Goal: Task Accomplishment & Management: Manage account settings

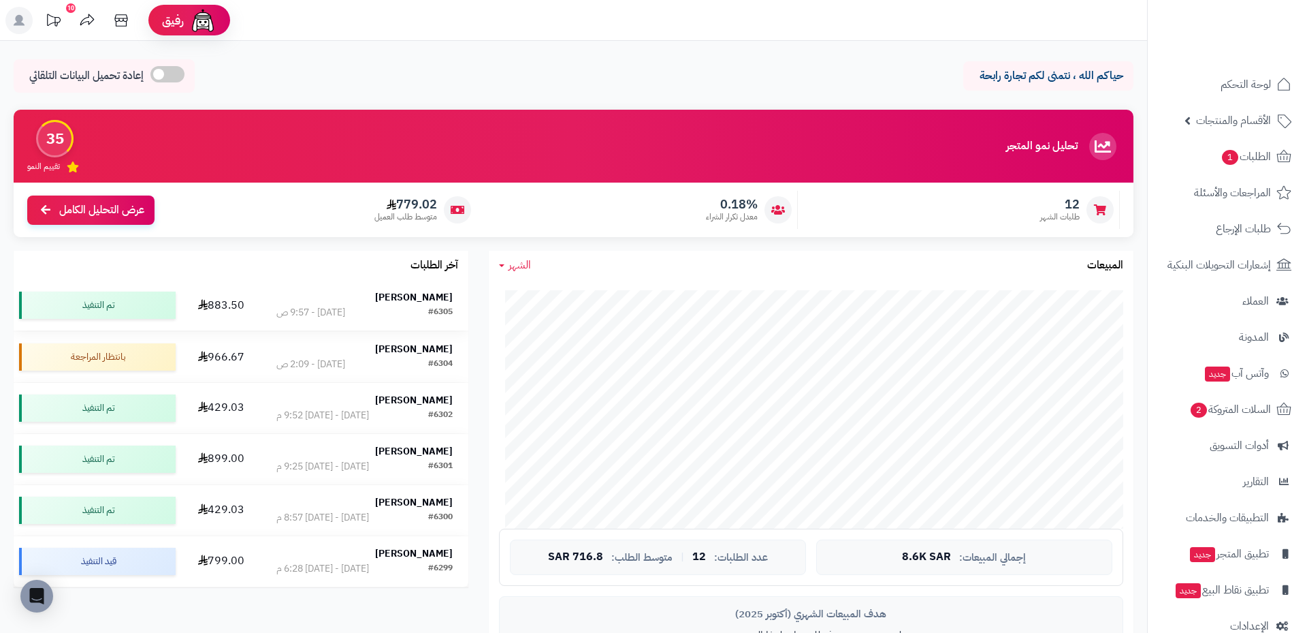
click at [0, 0] on div at bounding box center [0, 0] width 0 height 0
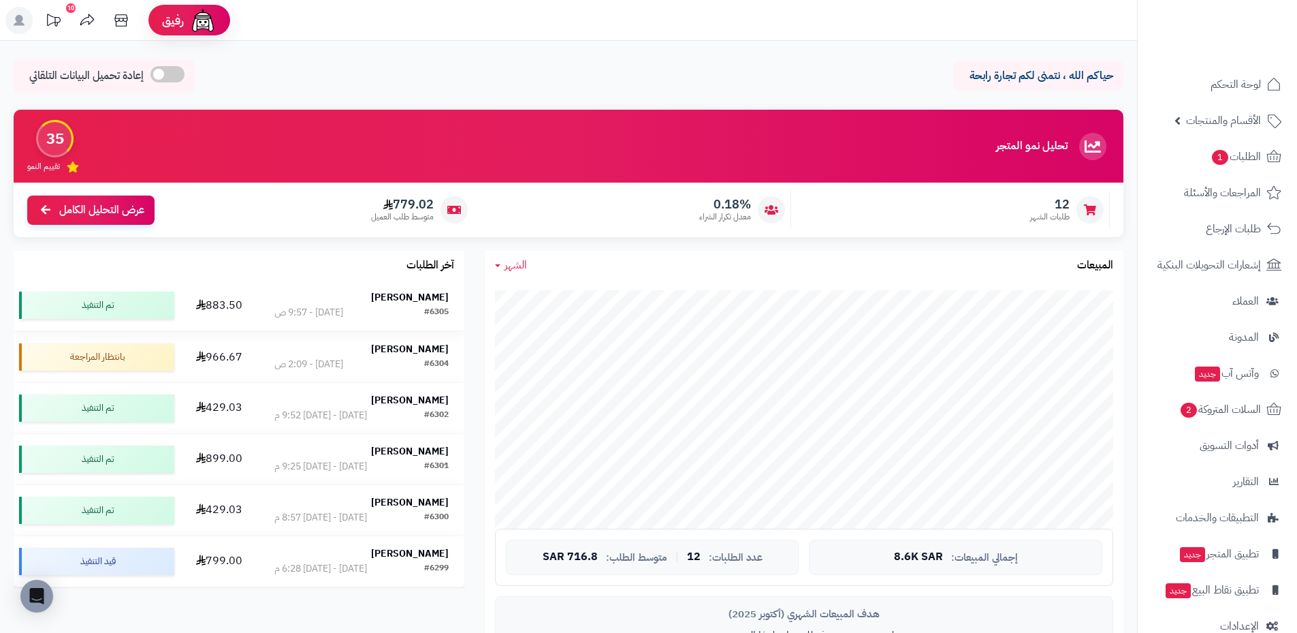
click at [274, 308] on div "اليوم - 9:57 ص" at bounding box center [308, 313] width 69 height 14
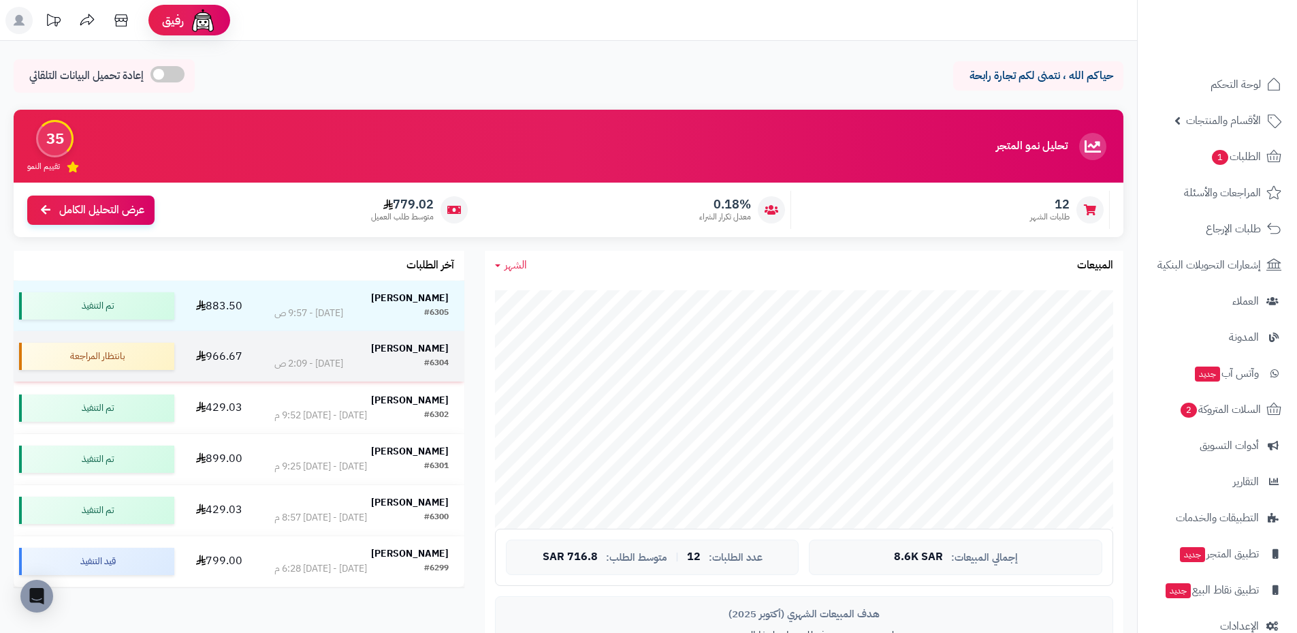
click at [349, 355] on div "[PERSON_NAME]" at bounding box center [361, 349] width 174 height 14
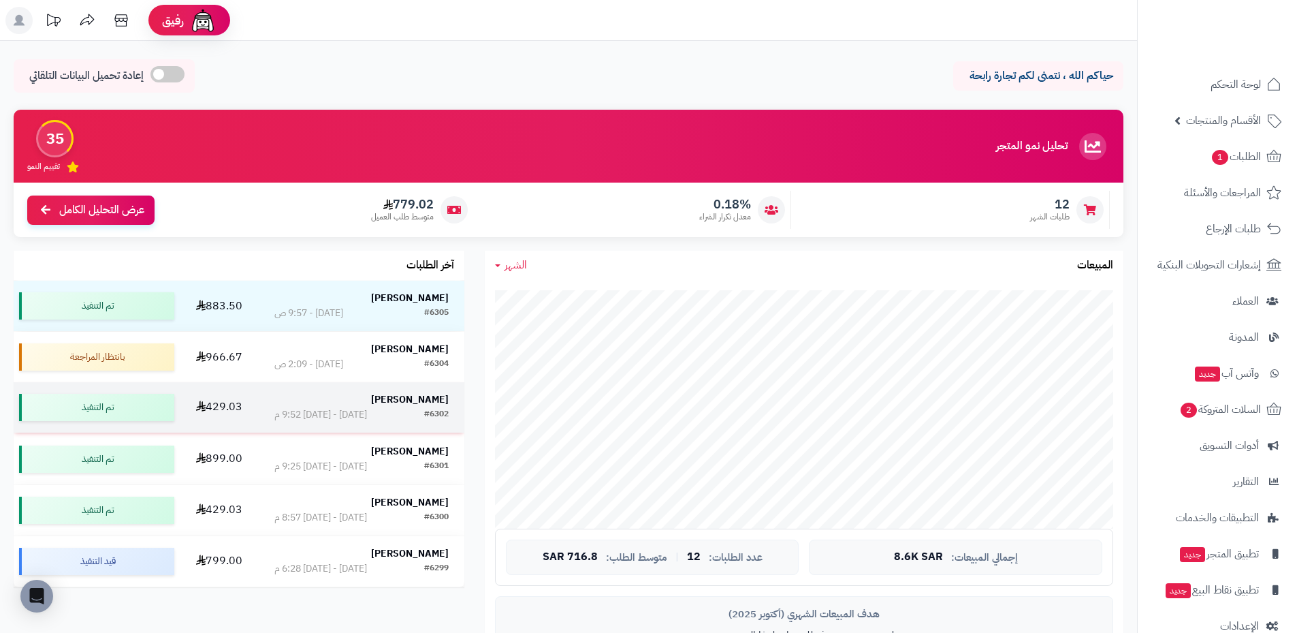
click at [382, 399] on div "نايف الحارثي" at bounding box center [361, 400] width 174 height 14
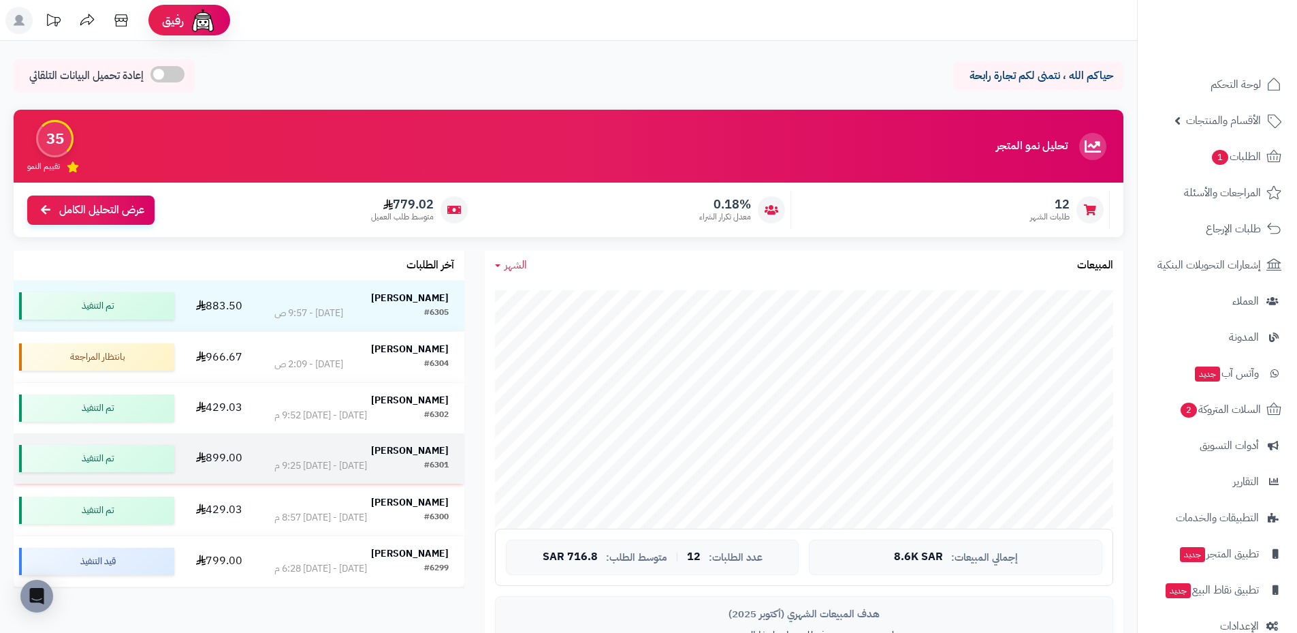
click at [366, 463] on div "[DATE] - [DATE] 9:25 م" at bounding box center [320, 466] width 93 height 14
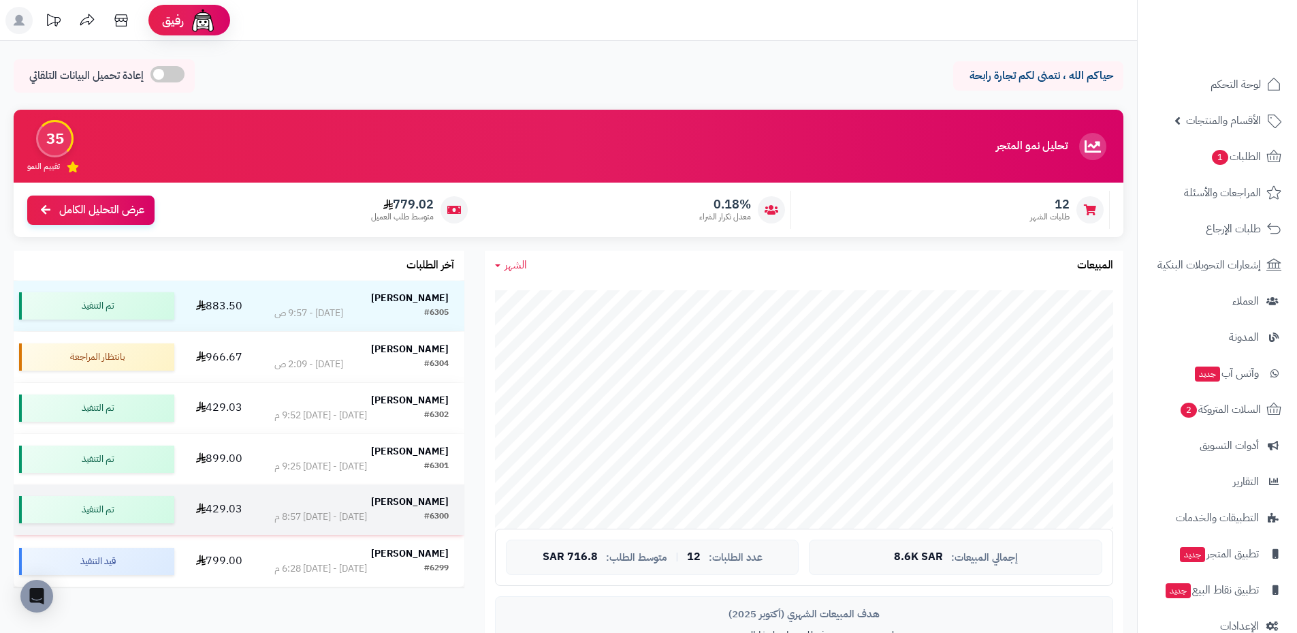
click at [381, 510] on div "#6300 [DATE] - [DATE] 8:57 م" at bounding box center [361, 517] width 174 height 14
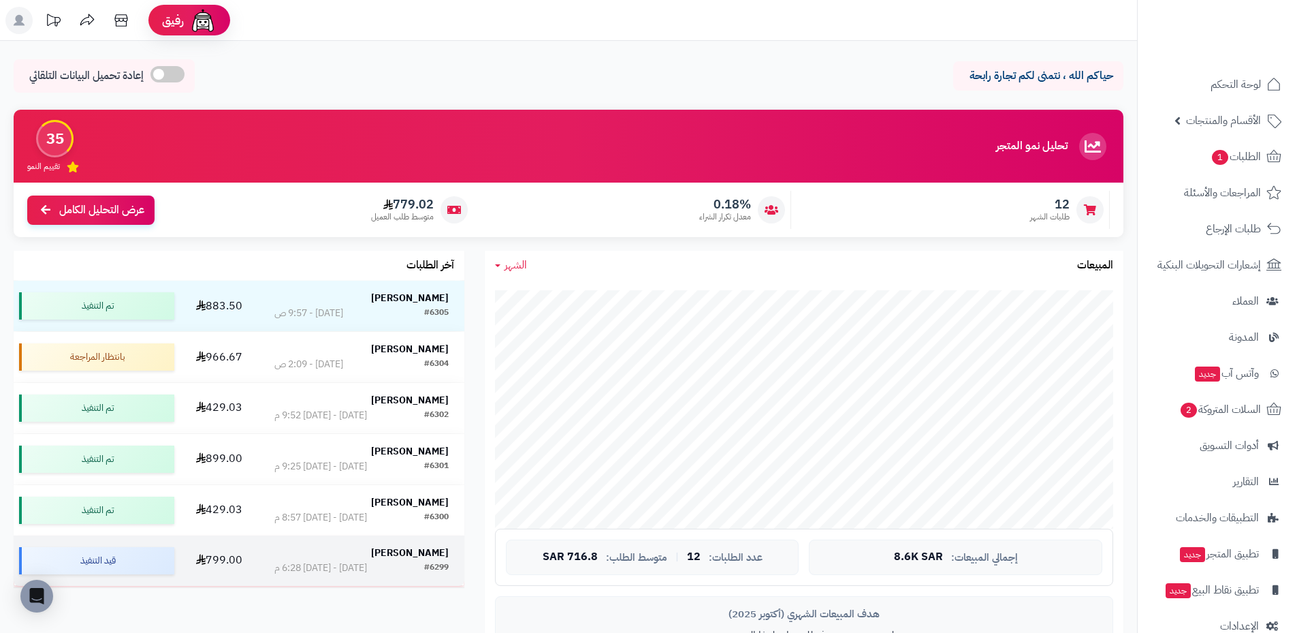
click at [388, 569] on div "#6299 الجمعة - ٣ أكتوبر ٢٠٢٥ - 6:28 م" at bounding box center [361, 568] width 174 height 14
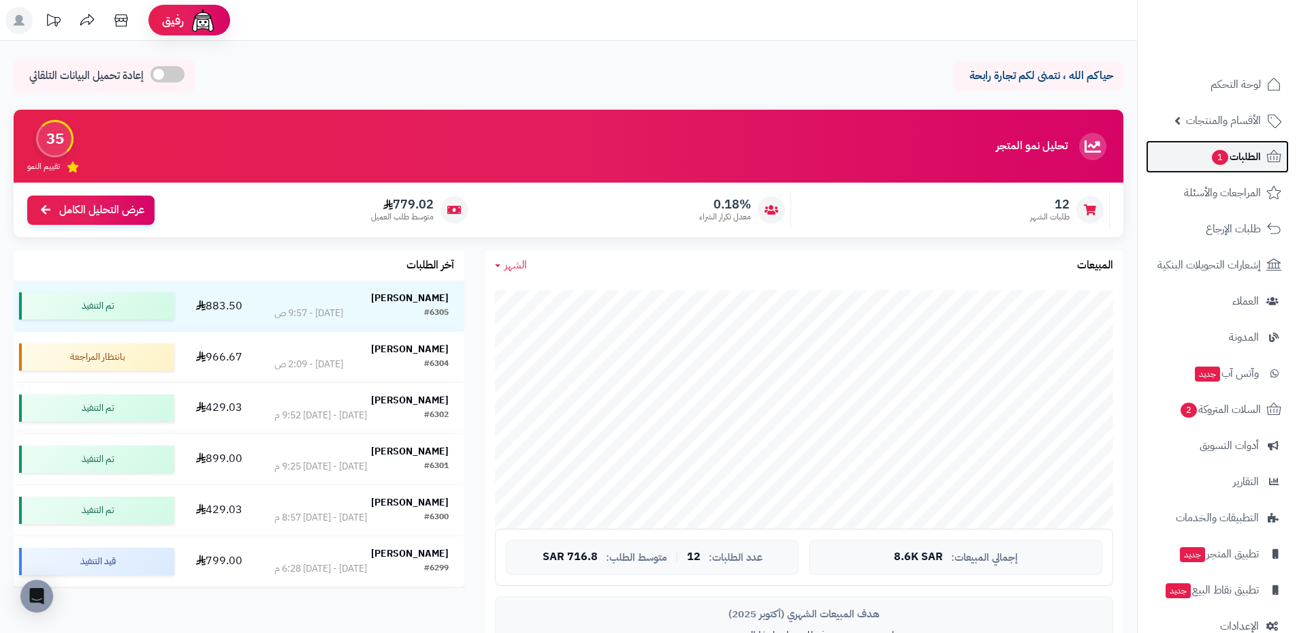
click at [1260, 158] on span "الطلبات 1" at bounding box center [1236, 156] width 50 height 19
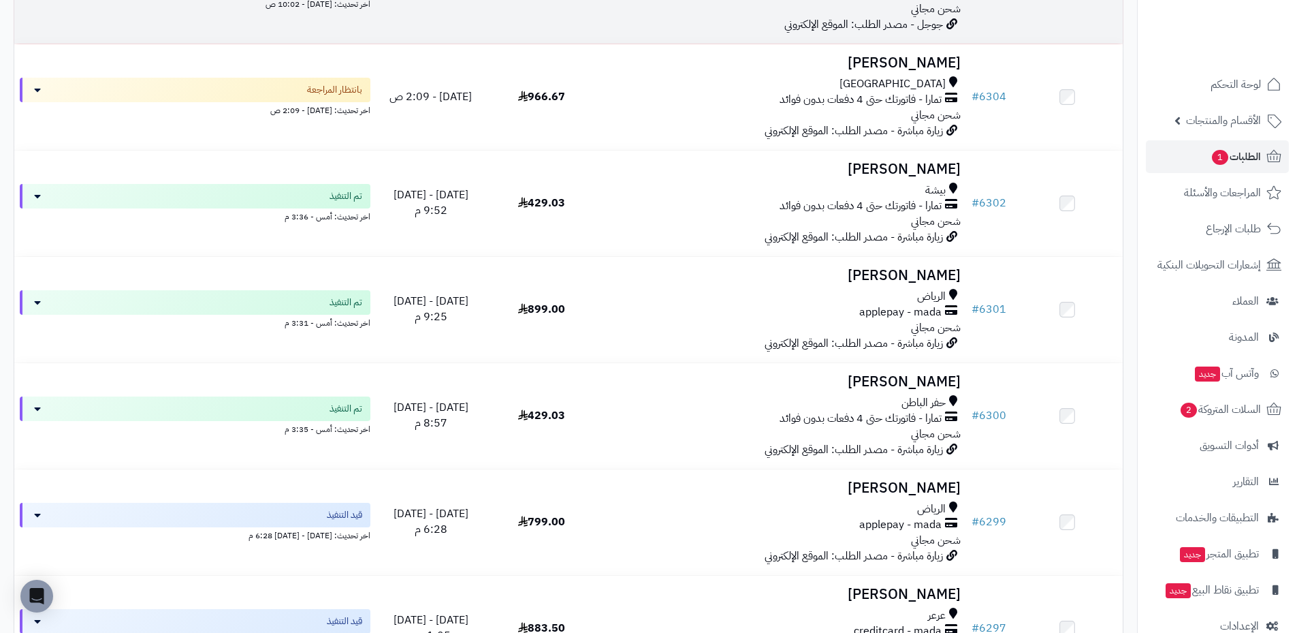
scroll to position [409, 0]
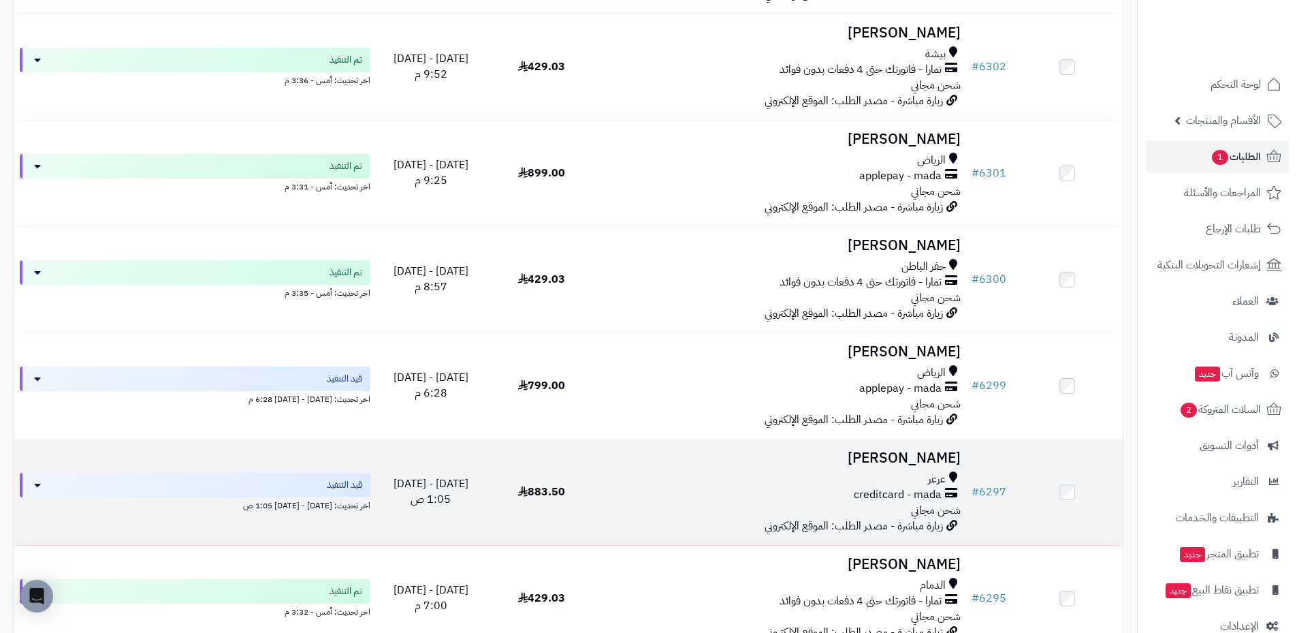
click at [853, 501] on div "عرعر creditcard - mada شحن مجاني" at bounding box center [782, 494] width 358 height 47
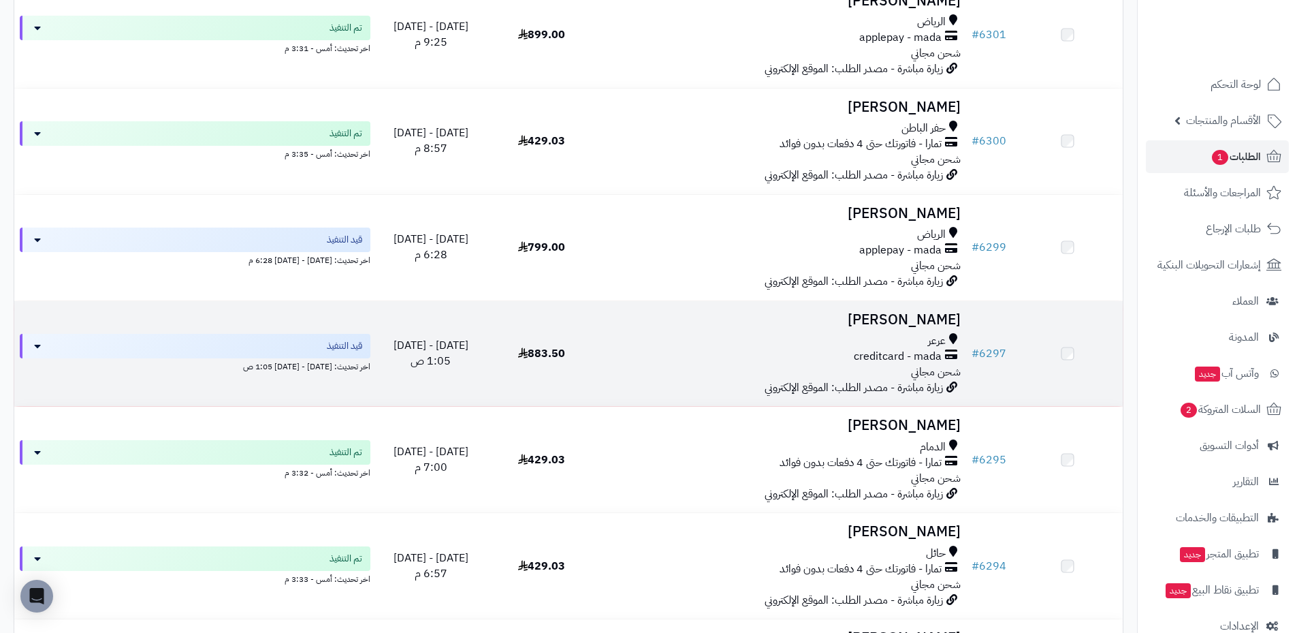
scroll to position [545, 0]
click at [829, 375] on div "عرعر creditcard - mada شحن مجاني" at bounding box center [782, 358] width 358 height 47
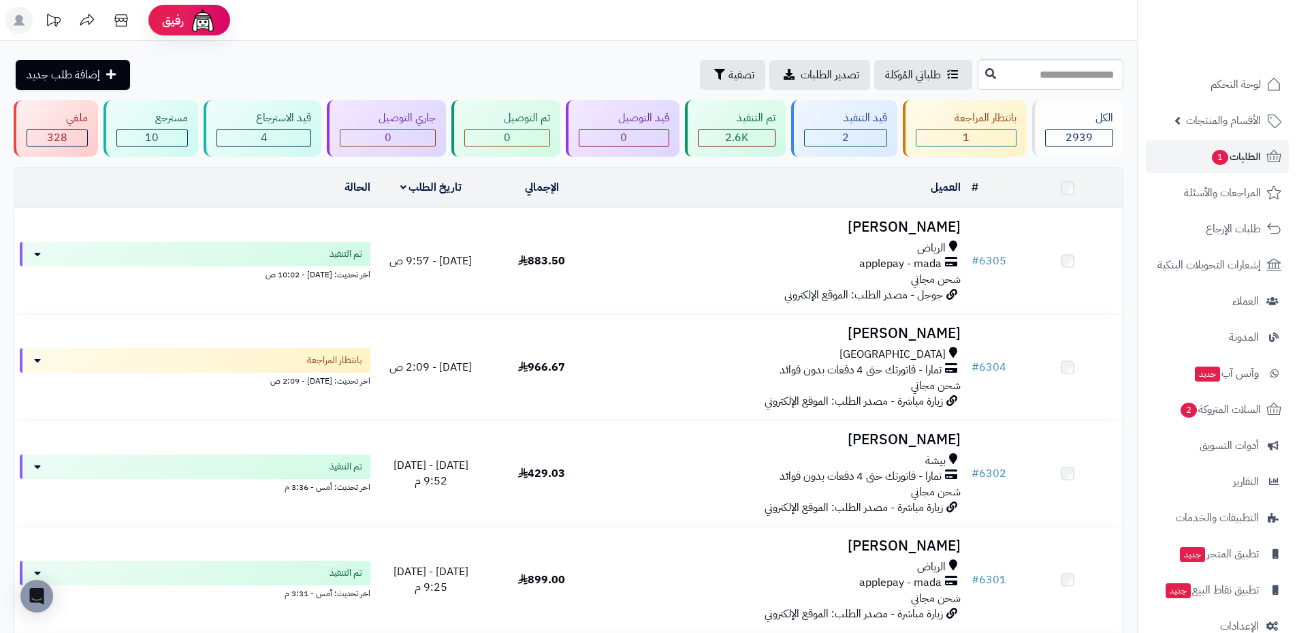
scroll to position [613, 0]
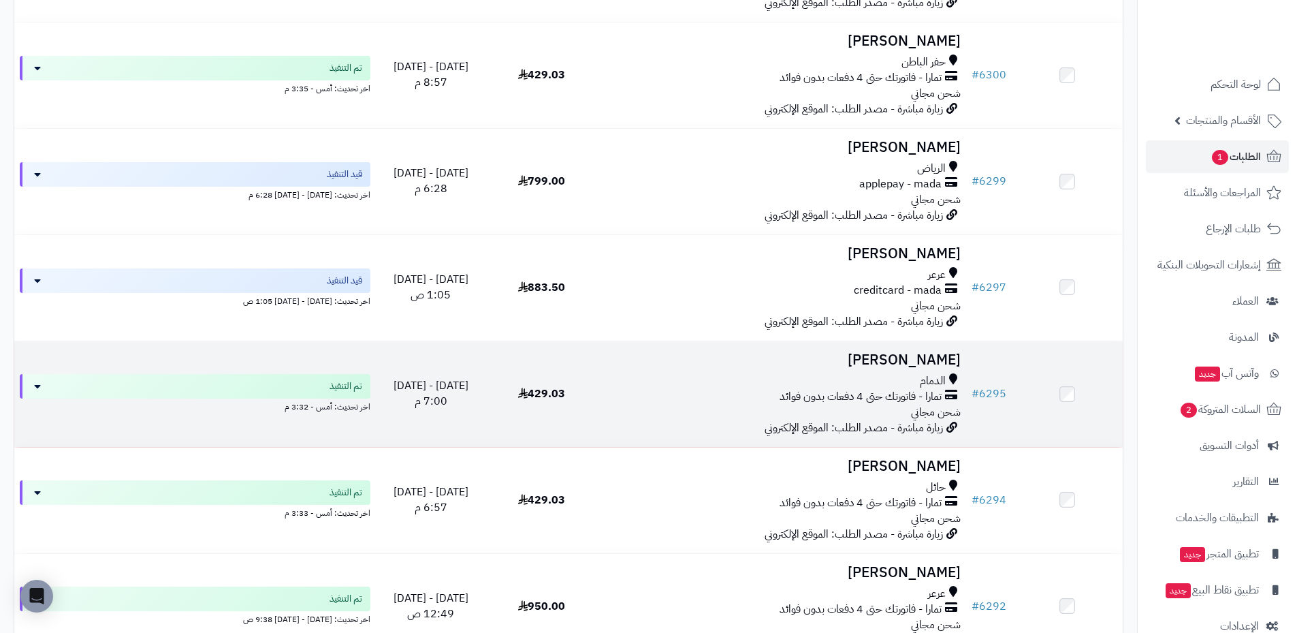
click at [826, 396] on span "تمارا - فاتورتك حتى 4 دفعات بدون فوائد" at bounding box center [861, 397] width 162 height 16
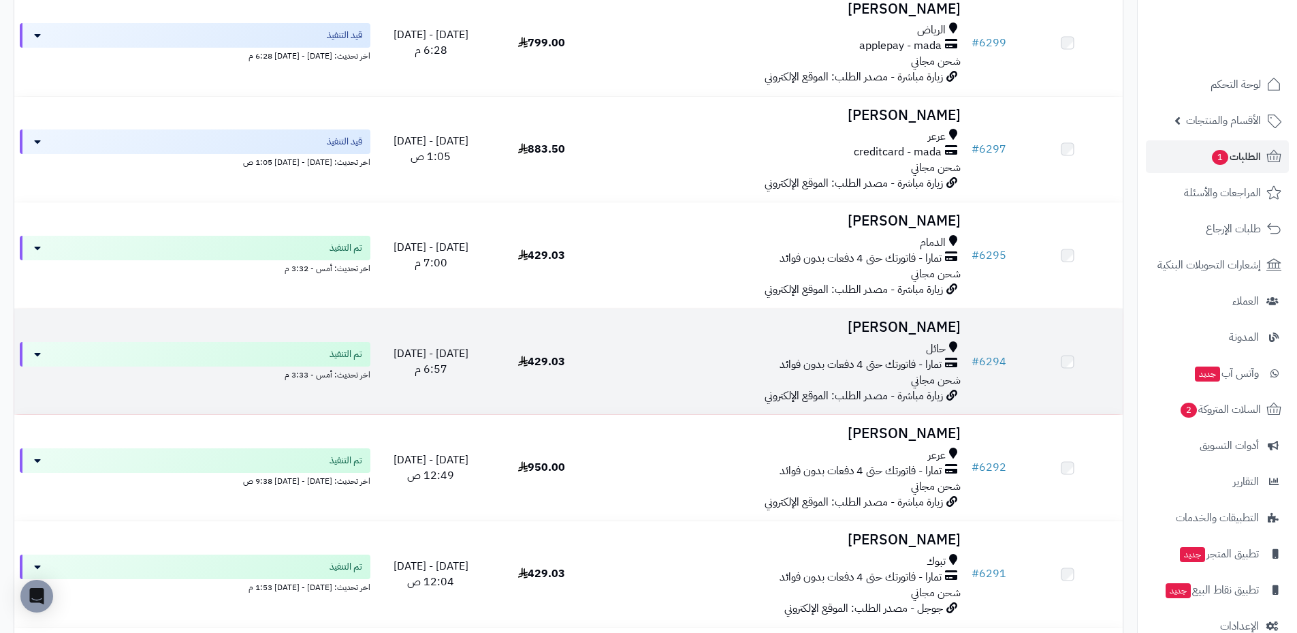
scroll to position [749, 0]
click at [841, 352] on div "حائل" at bounding box center [782, 351] width 358 height 16
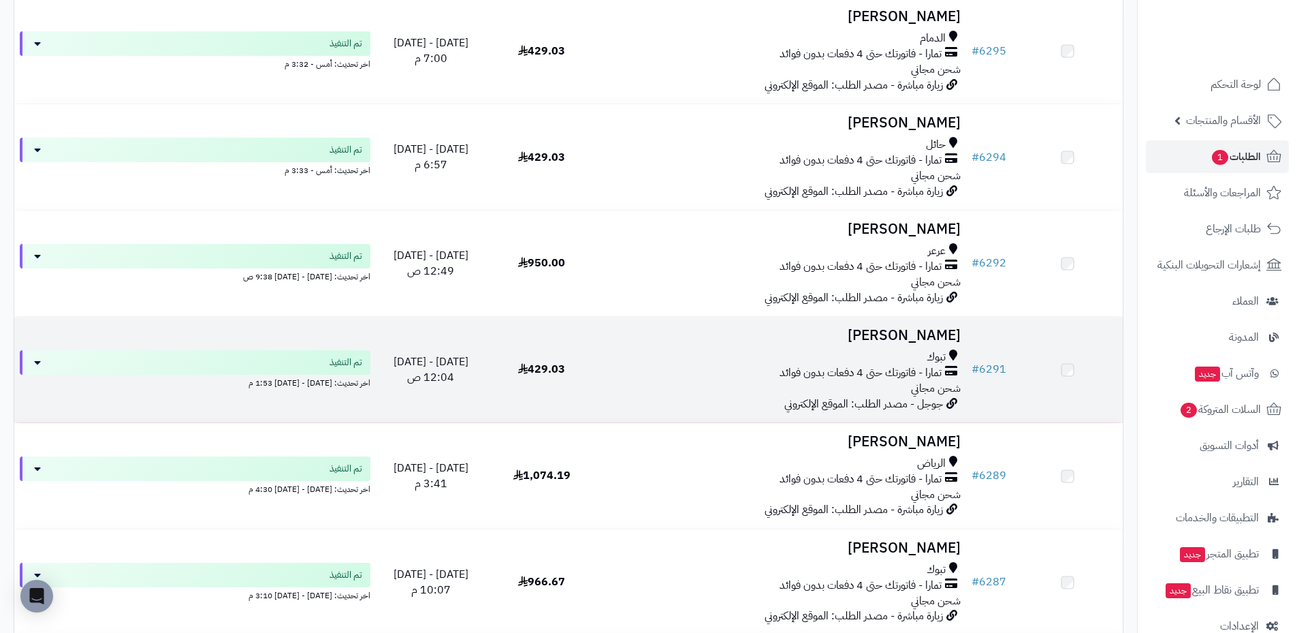
scroll to position [953, 0]
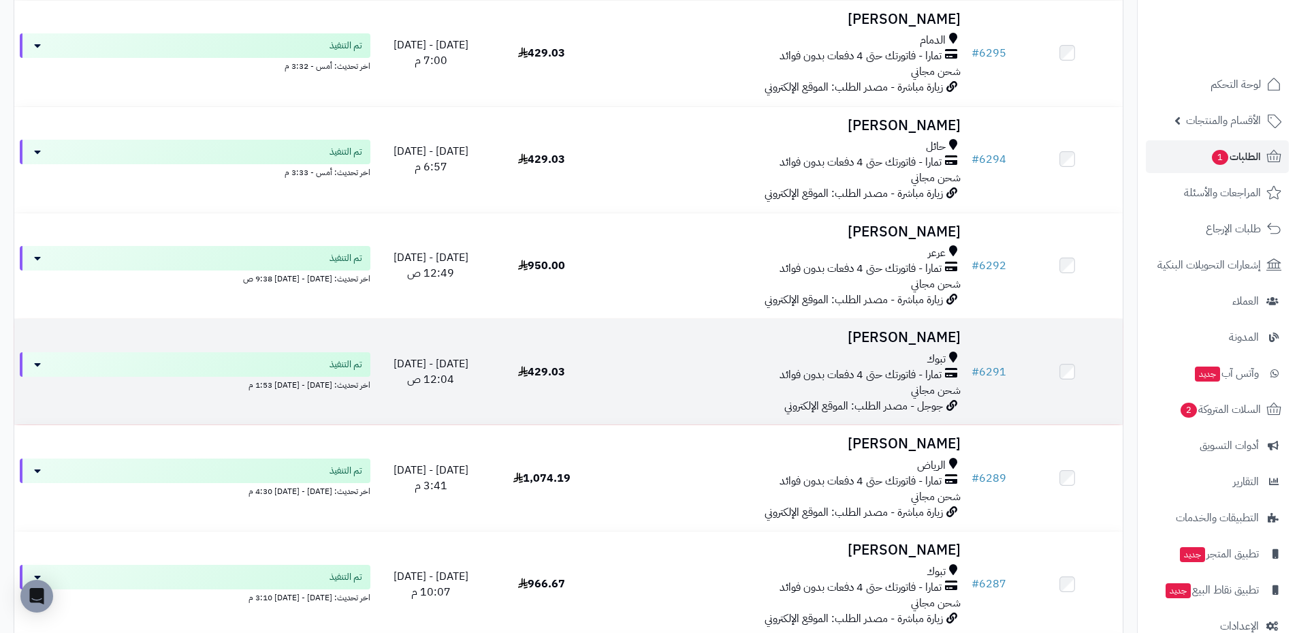
click at [819, 351] on div "تبوك" at bounding box center [782, 359] width 358 height 16
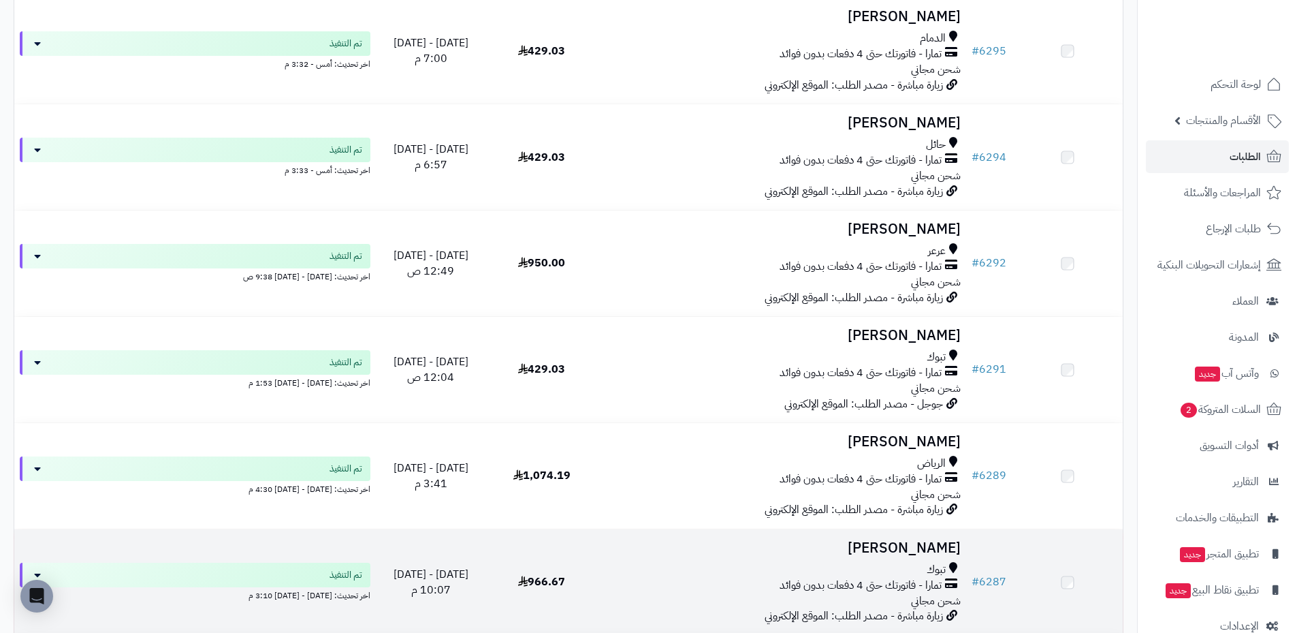
scroll to position [953, 0]
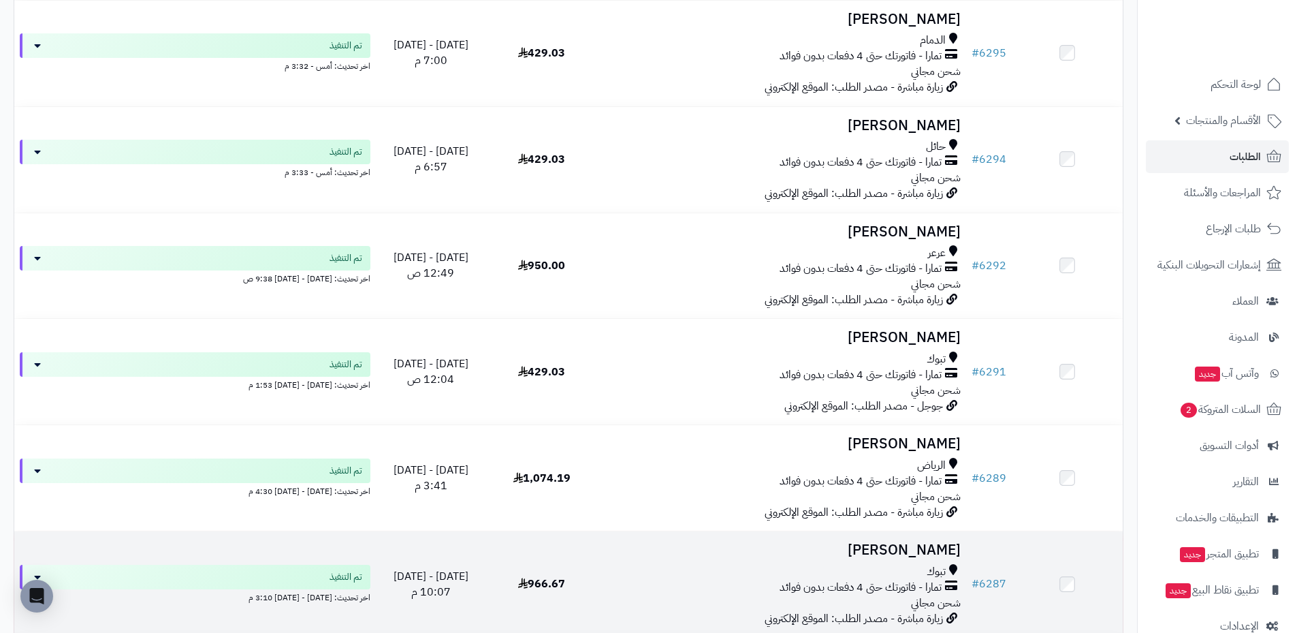
click at [889, 553] on h3 "[PERSON_NAME]" at bounding box center [782, 550] width 358 height 16
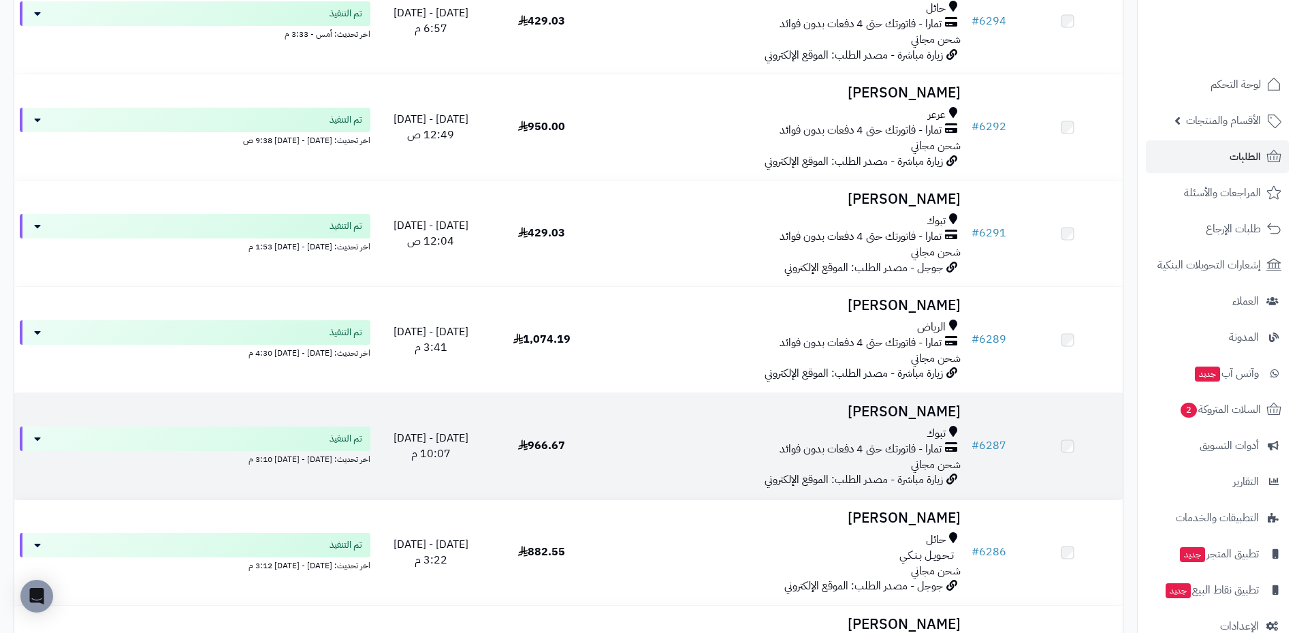
scroll to position [1090, 0]
click at [881, 440] on div "تبوك" at bounding box center [782, 436] width 358 height 16
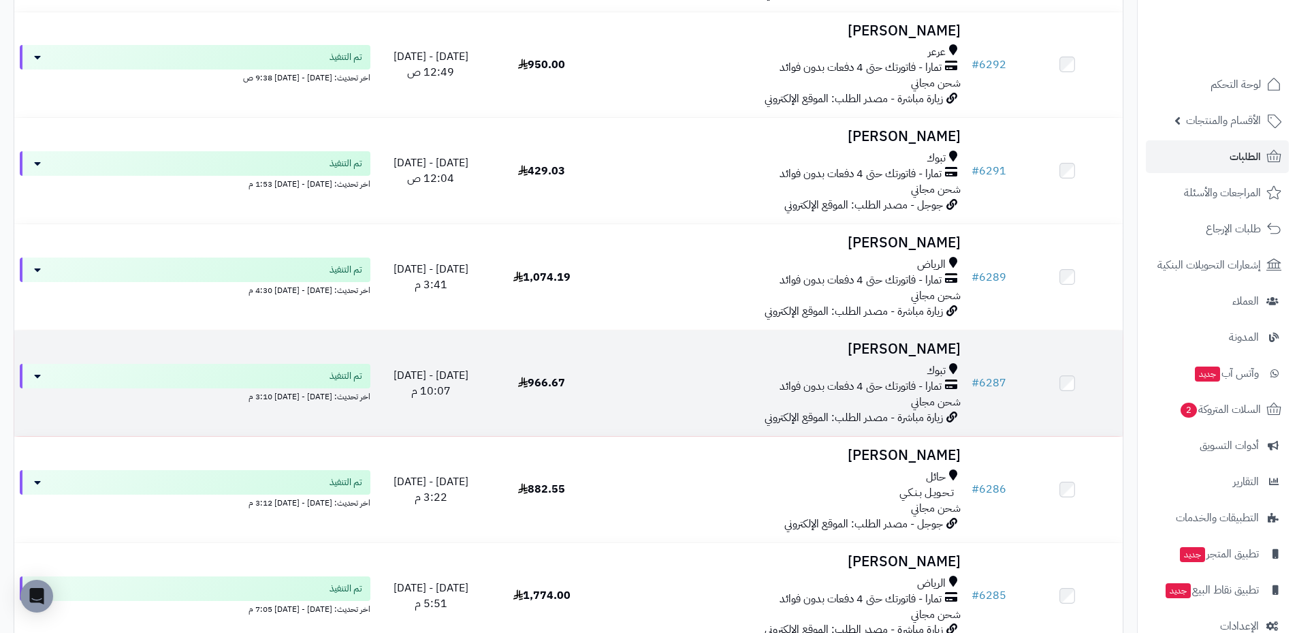
scroll to position [1158, 0]
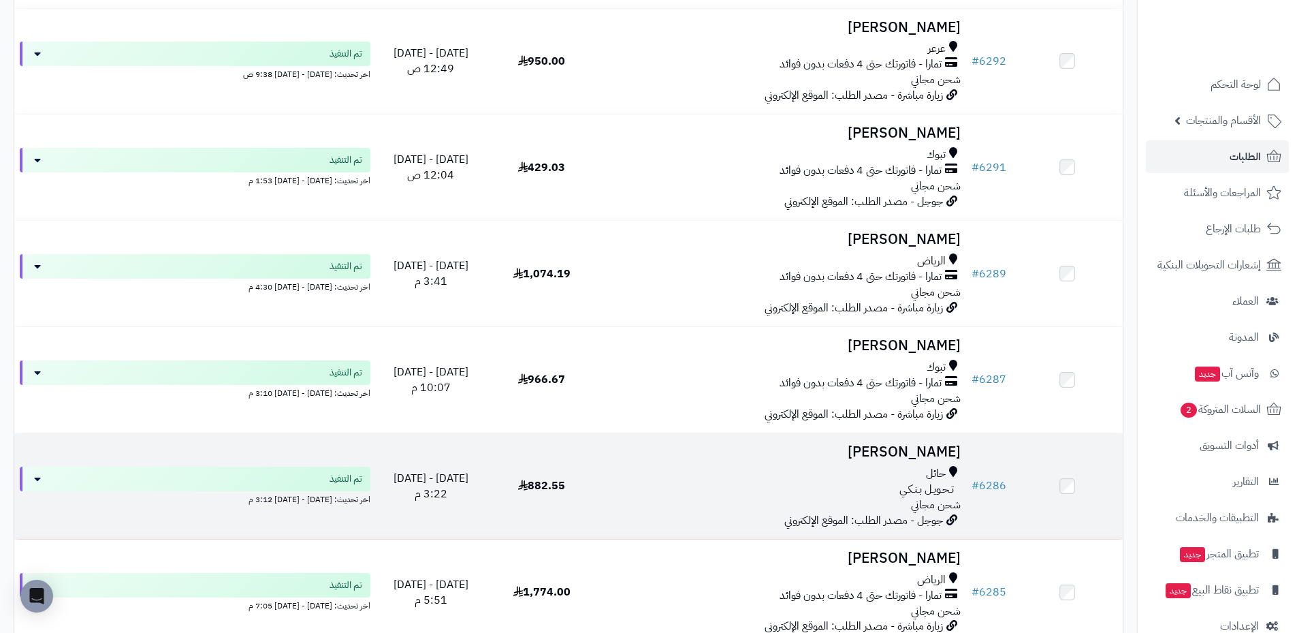
click at [834, 493] on div "تـحـويـل بـنـكـي" at bounding box center [782, 489] width 358 height 16
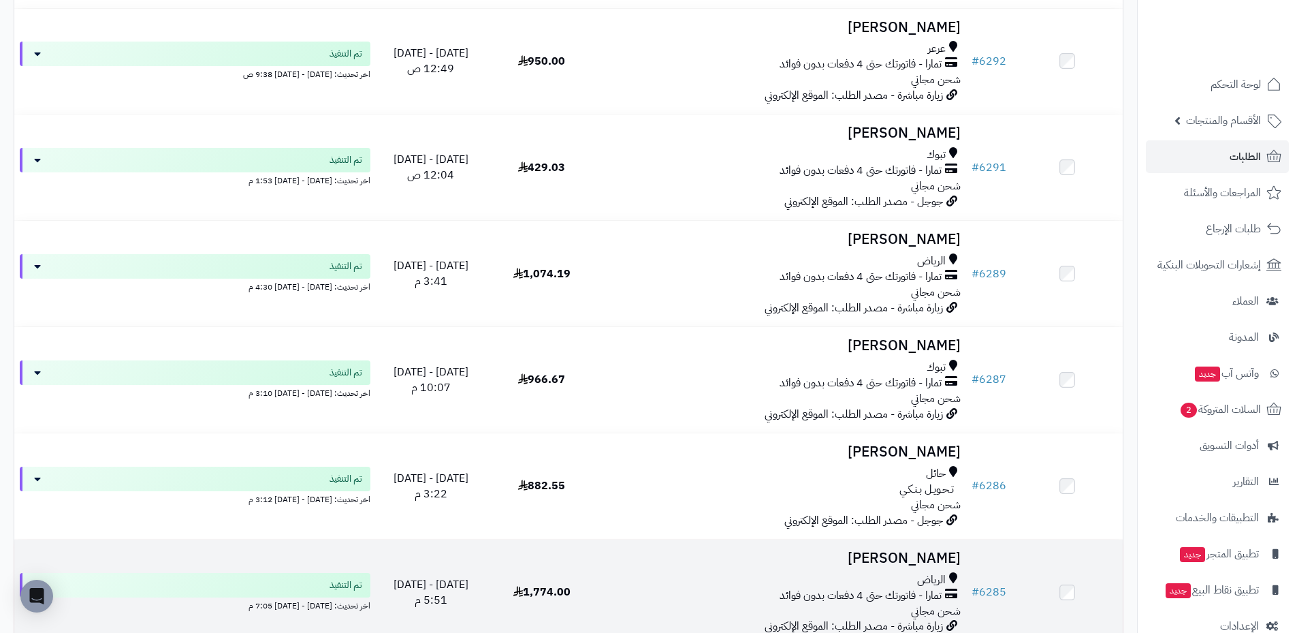
click at [761, 572] on div "الرياض" at bounding box center [782, 580] width 358 height 16
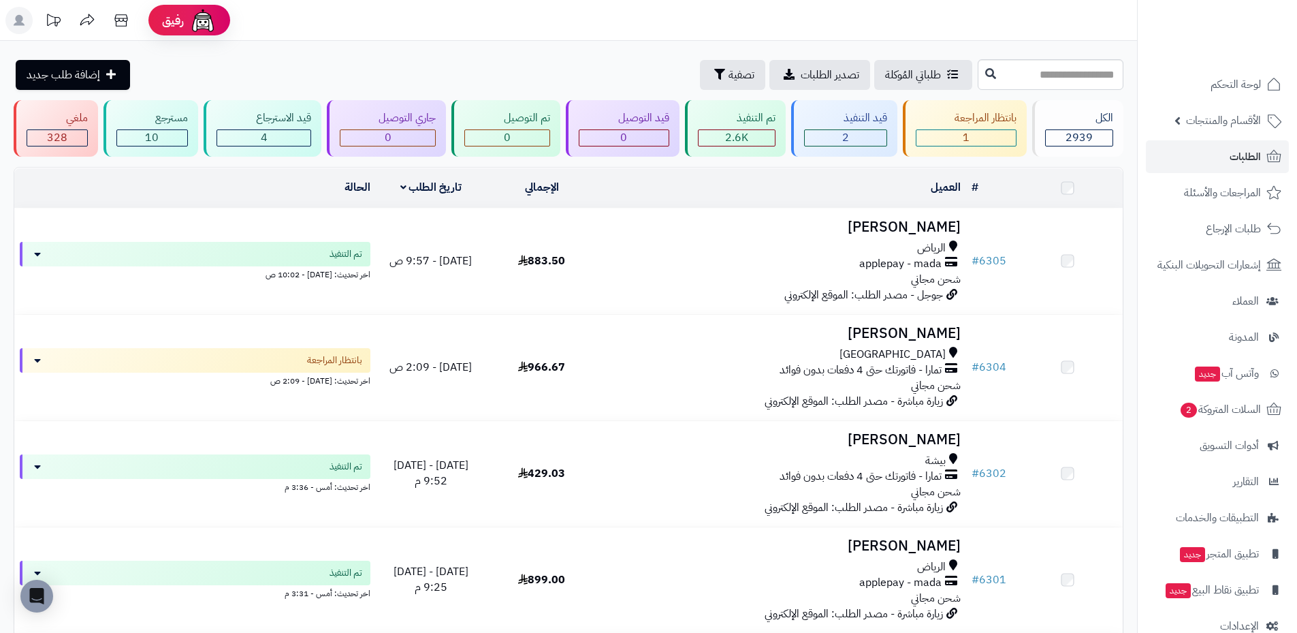
scroll to position [1158, 0]
